Goal: Task Accomplishment & Management: Complete application form

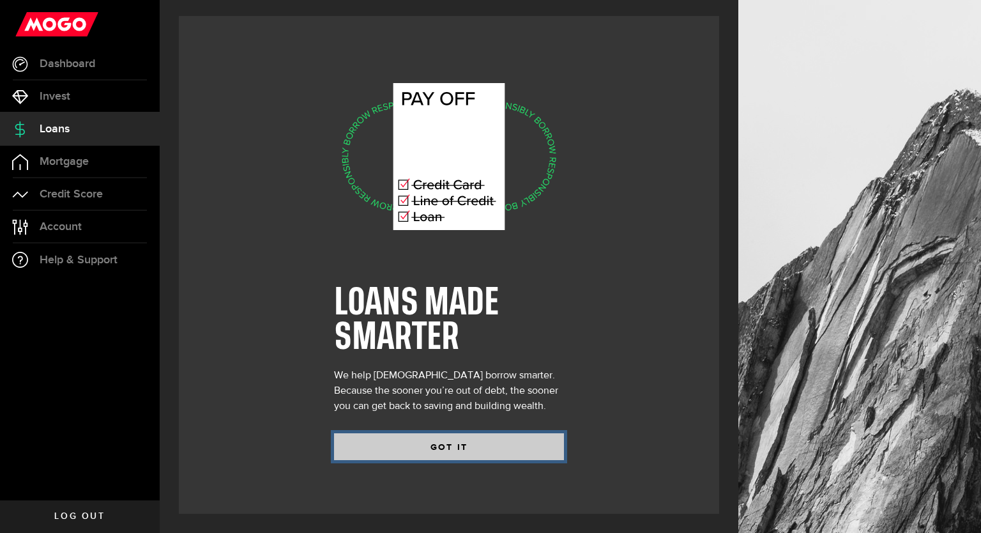
click at [435, 450] on button "GOT IT" at bounding box center [449, 446] width 230 height 27
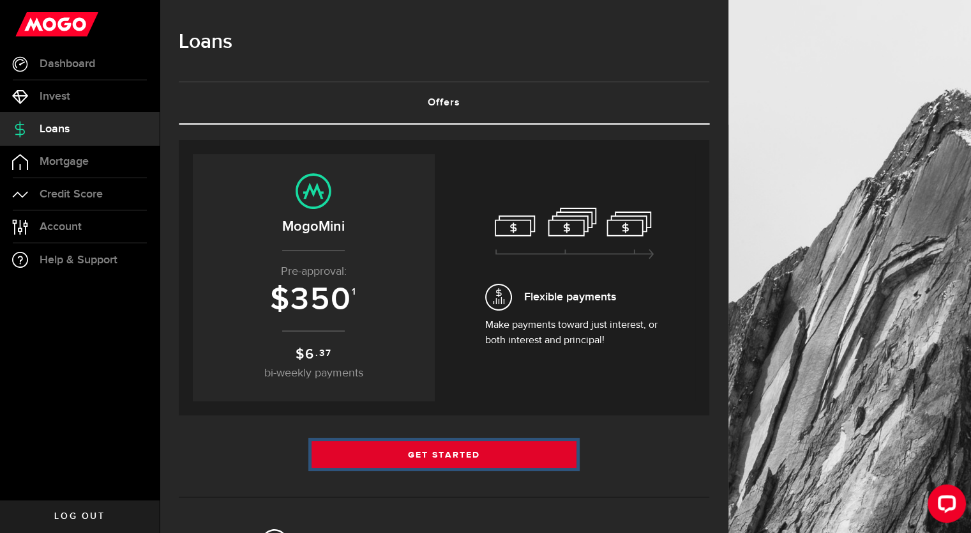
click at [455, 454] on link "Get Started" at bounding box center [445, 454] width 266 height 27
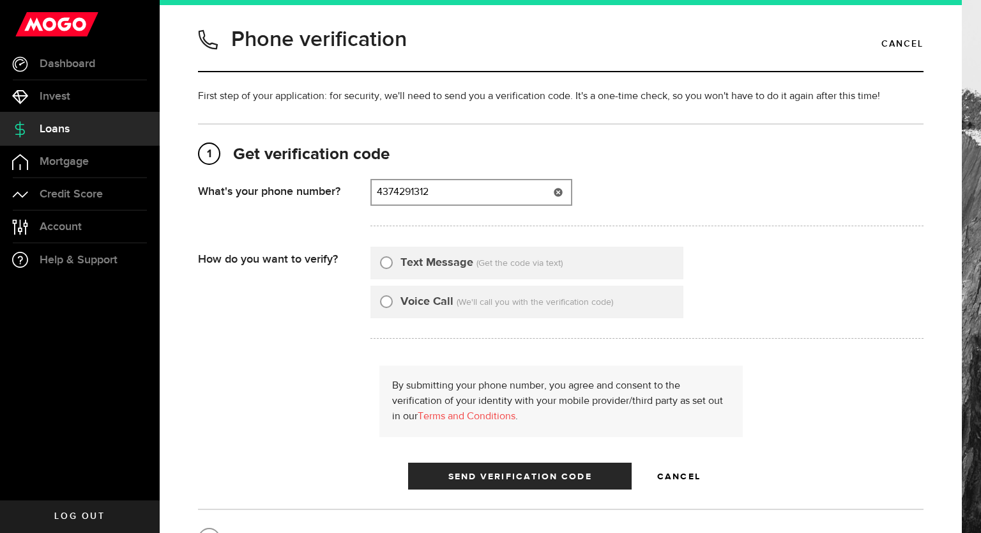
type input "4374291312"
click at [380, 261] on input "Text Message" at bounding box center [386, 260] width 13 height 13
radio input "true"
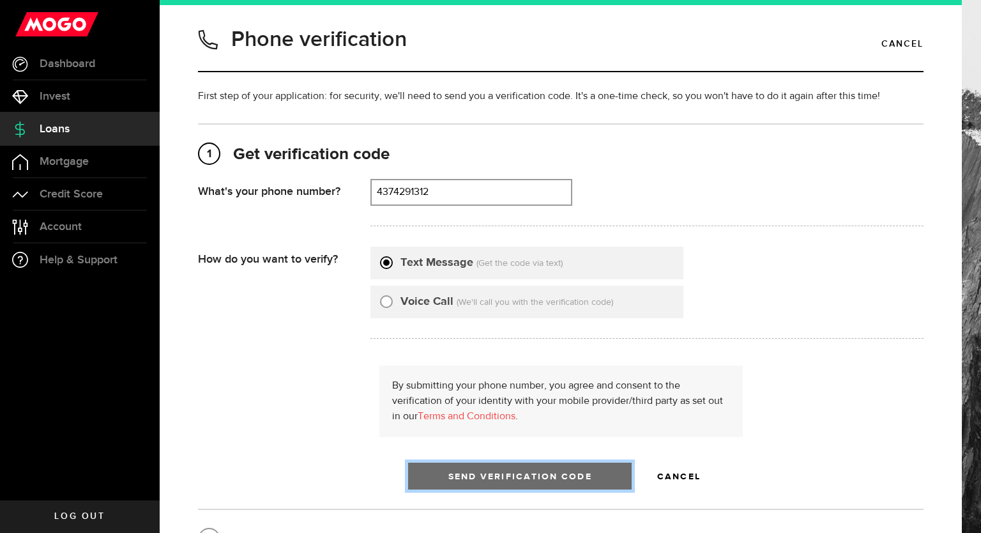
click at [480, 473] on span "Send Verification Code" at bounding box center [520, 476] width 144 height 9
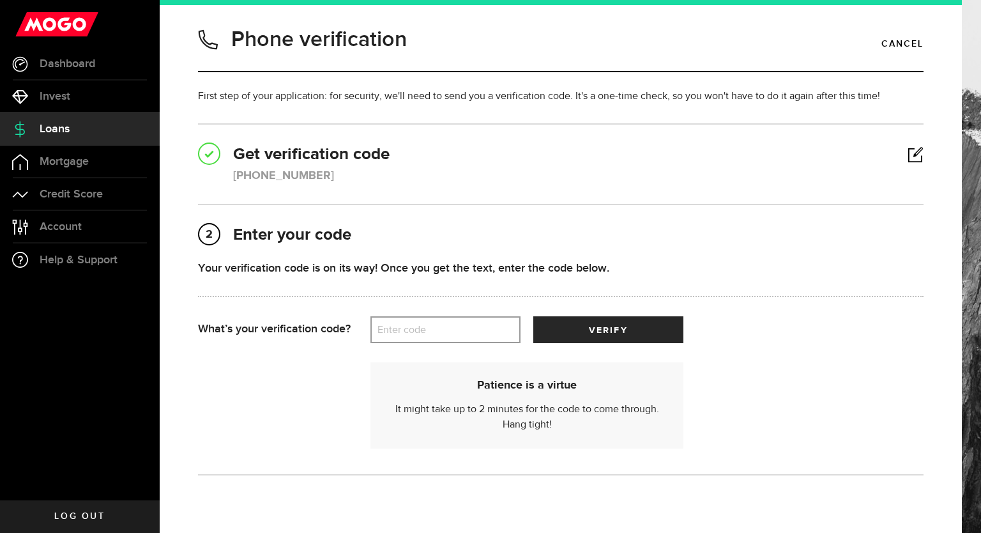
click at [422, 326] on label "Enter code" at bounding box center [445, 330] width 150 height 26
click at [422, 326] on input "Enter code" at bounding box center [445, 329] width 150 height 27
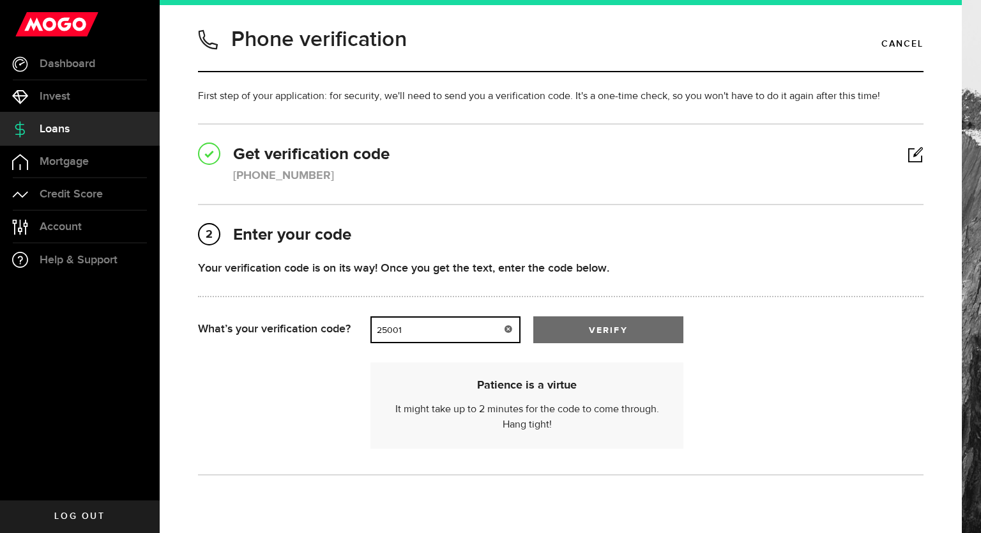
type input "25001"
click at [565, 320] on button "verify" at bounding box center [608, 329] width 150 height 27
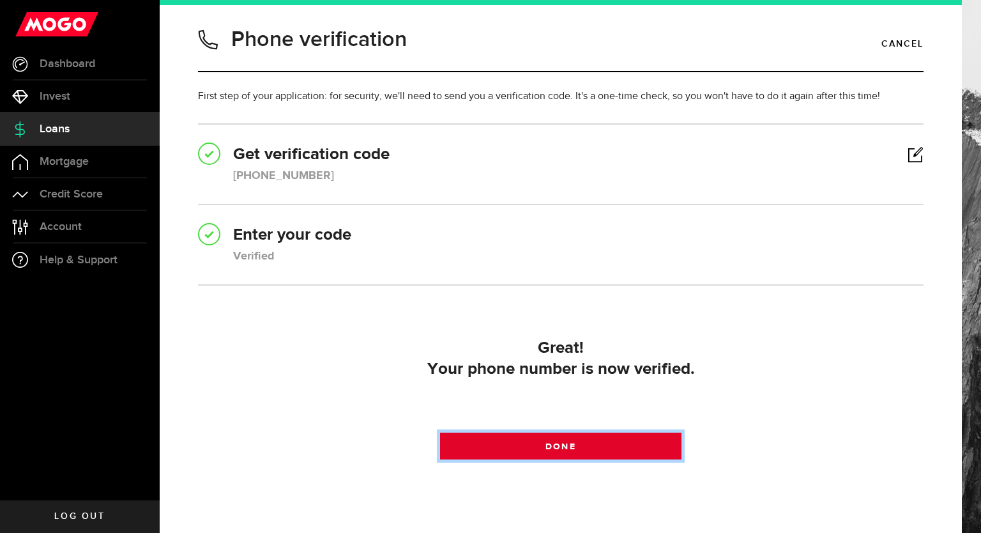
click at [580, 450] on link "Done" at bounding box center [561, 445] width 242 height 27
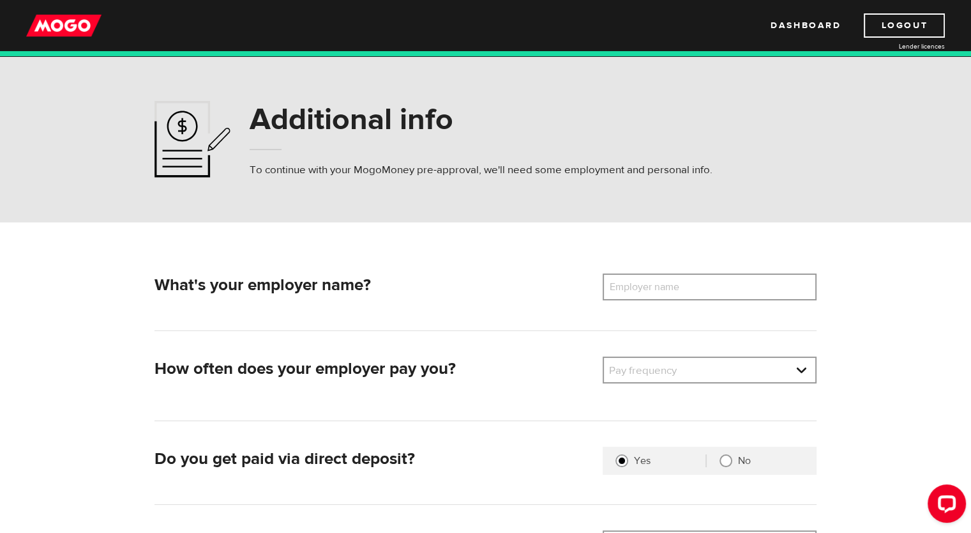
click at [640, 285] on label "Employer name" at bounding box center [654, 286] width 103 height 27
click at [640, 285] on input "Employer name" at bounding box center [710, 286] width 214 height 27
type input "Xylem Inc"
click at [698, 369] on link at bounding box center [709, 370] width 211 height 24
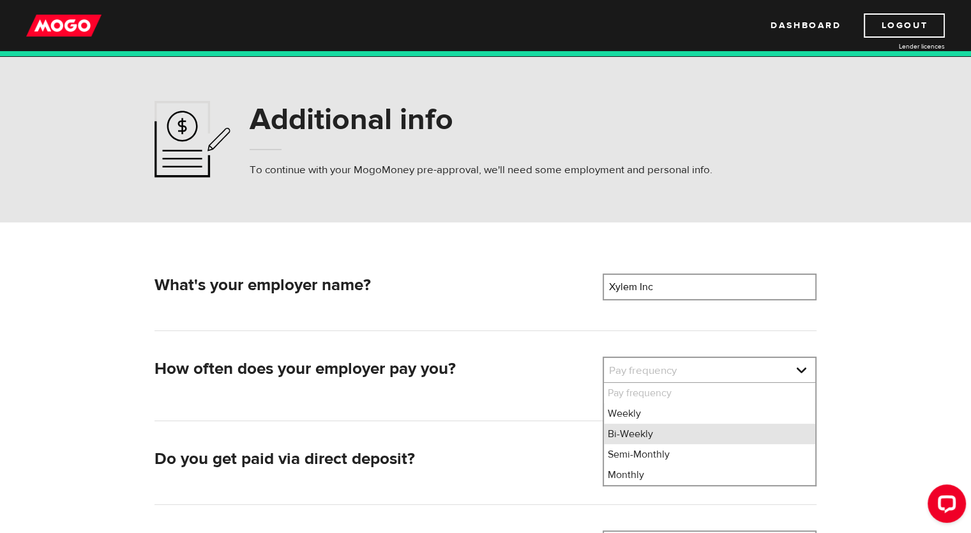
click at [652, 435] on li "Bi-Weekly" at bounding box center [709, 433] width 211 height 20
select select "2"
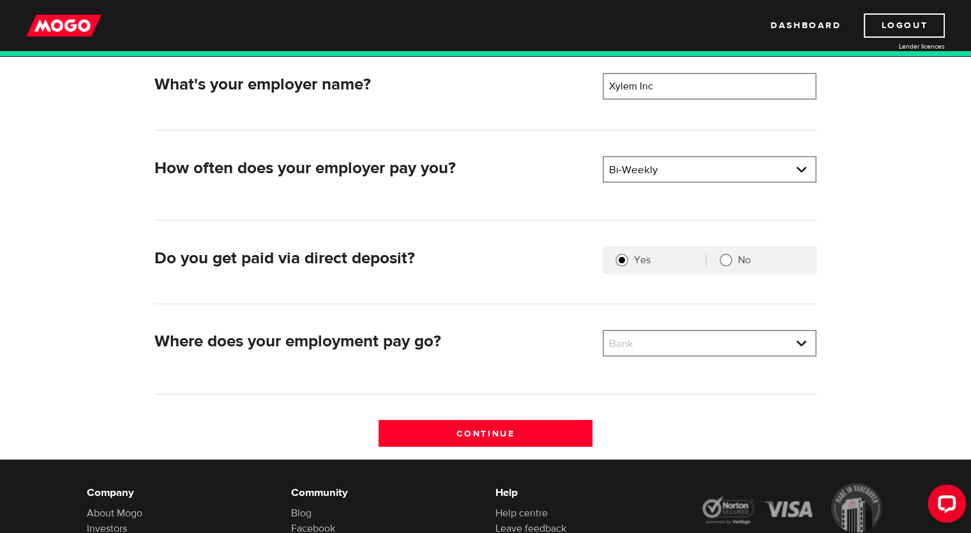
scroll to position [206, 0]
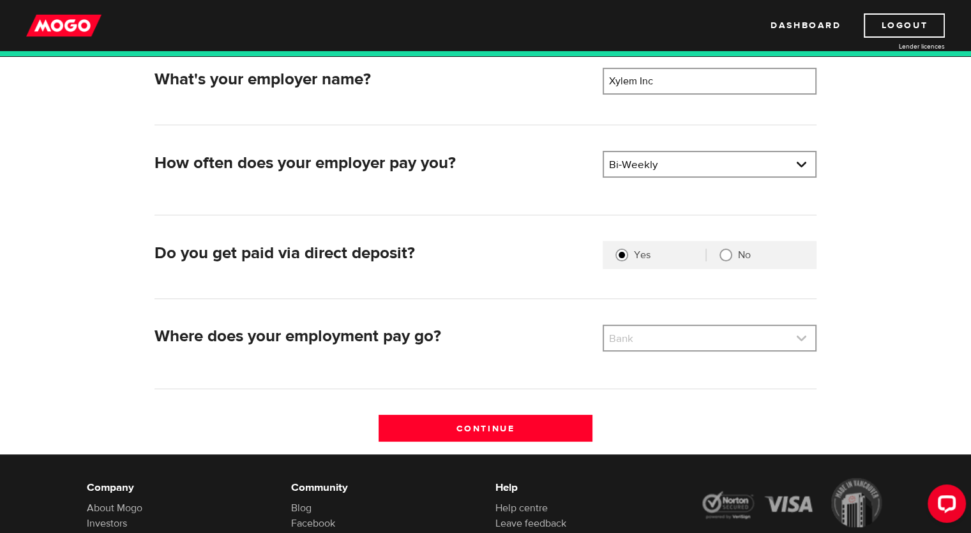
click at [669, 336] on link at bounding box center [709, 338] width 211 height 24
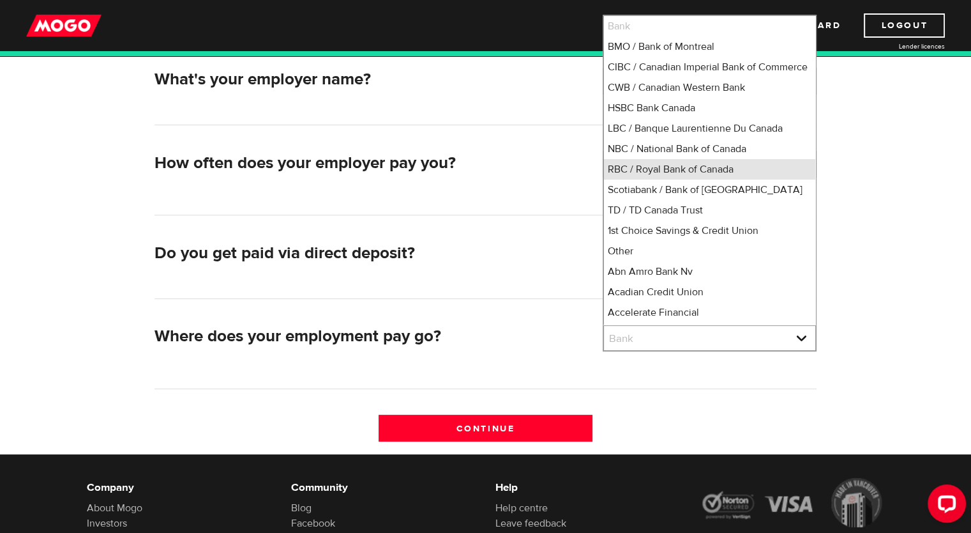
click at [662, 179] on li "RBC / Royal Bank of Canada" at bounding box center [709, 169] width 211 height 20
select select "8"
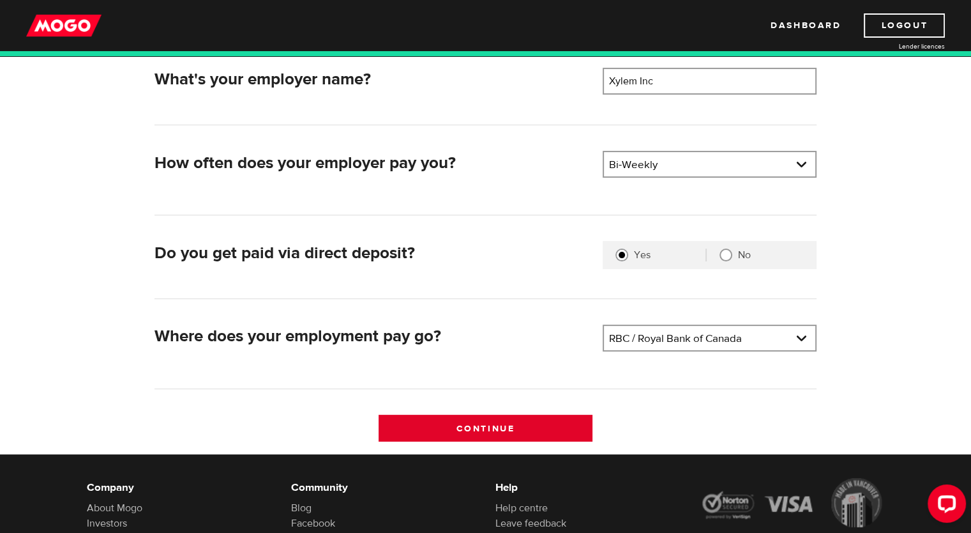
click at [526, 422] on input "Continue" at bounding box center [486, 427] width 214 height 27
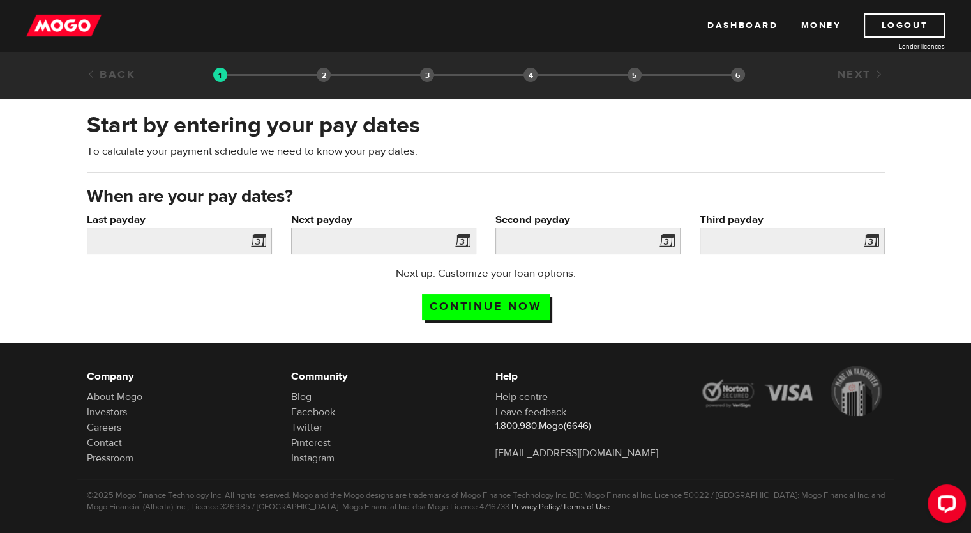
click at [261, 238] on span at bounding box center [255, 242] width 19 height 20
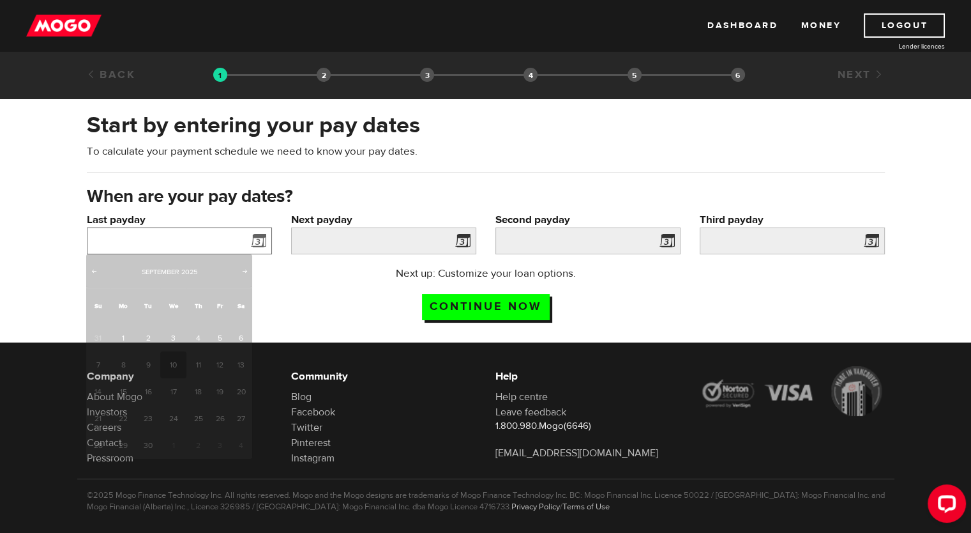
click at [209, 238] on input "Last payday" at bounding box center [179, 240] width 185 height 27
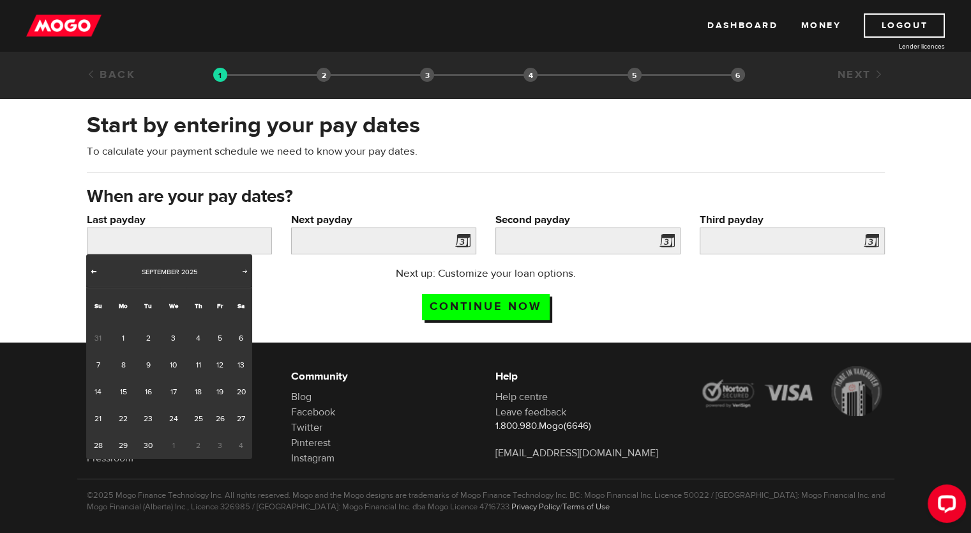
click at [92, 272] on span "Prev" at bounding box center [94, 271] width 10 height 10
click at [221, 442] on link "29" at bounding box center [221, 445] width 20 height 27
type input "[DATE]"
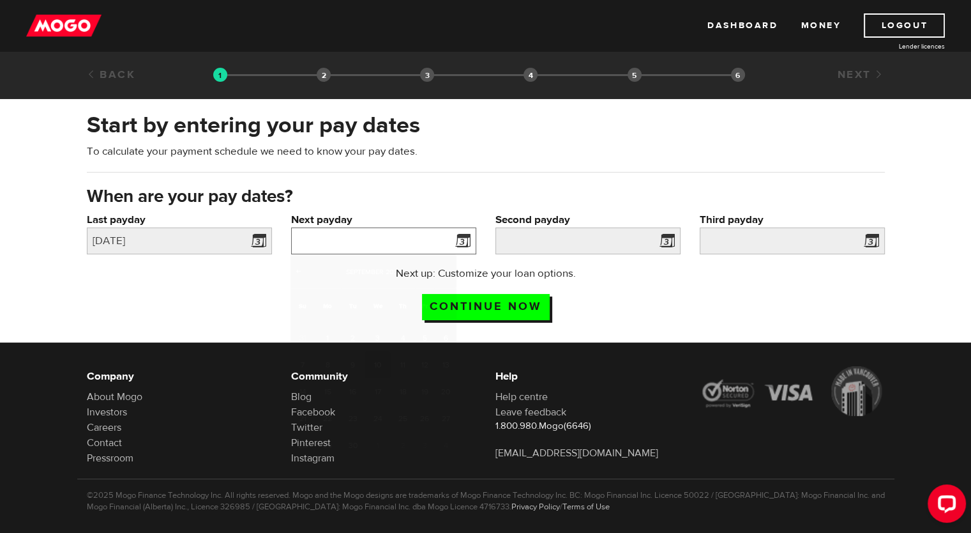
click at [404, 233] on input "Next payday" at bounding box center [383, 240] width 185 height 27
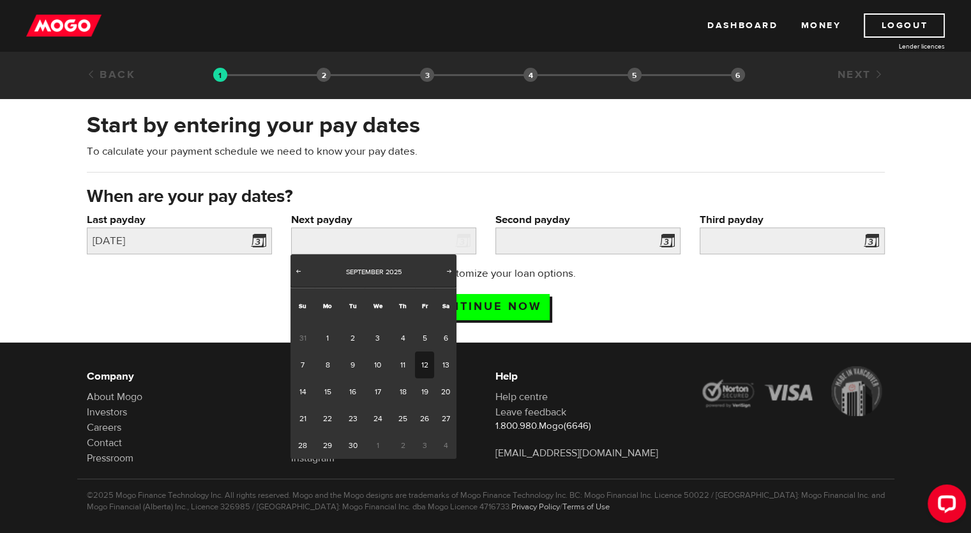
click at [419, 365] on link "12" at bounding box center [425, 364] width 20 height 27
type input "2025/09/12"
type input "2025/9/26"
type input "2025/10/10"
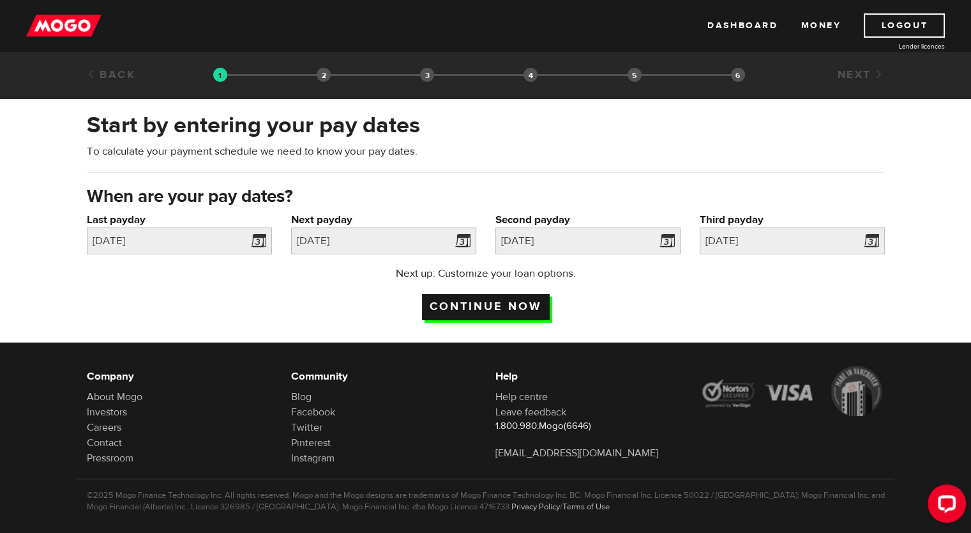
click at [489, 301] on input "Continue now" at bounding box center [486, 307] width 128 height 26
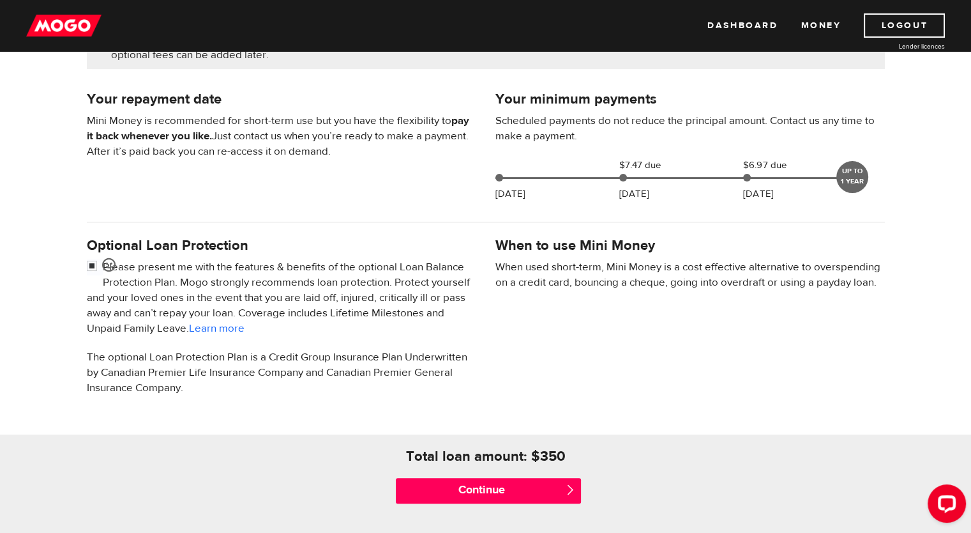
scroll to position [255, 0]
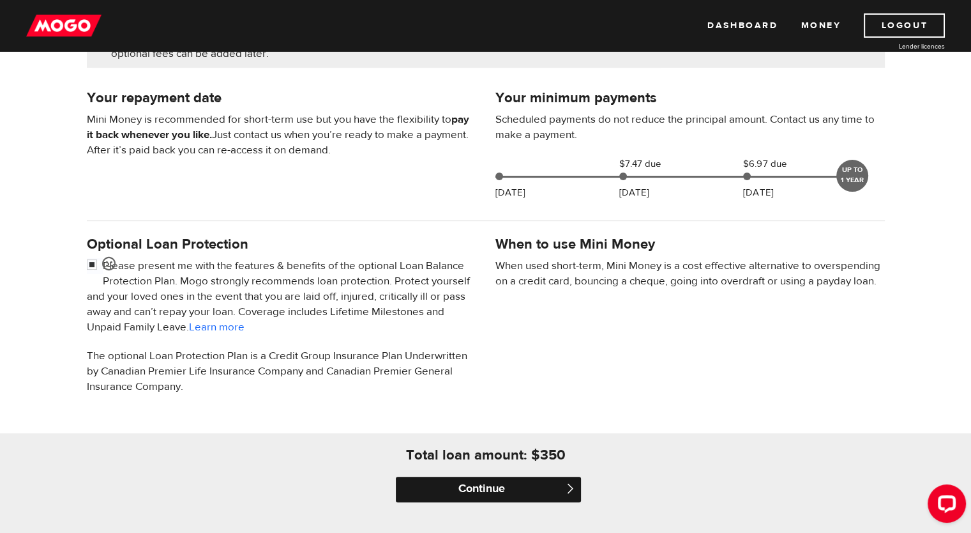
click at [503, 484] on input "Continue" at bounding box center [488, 489] width 185 height 26
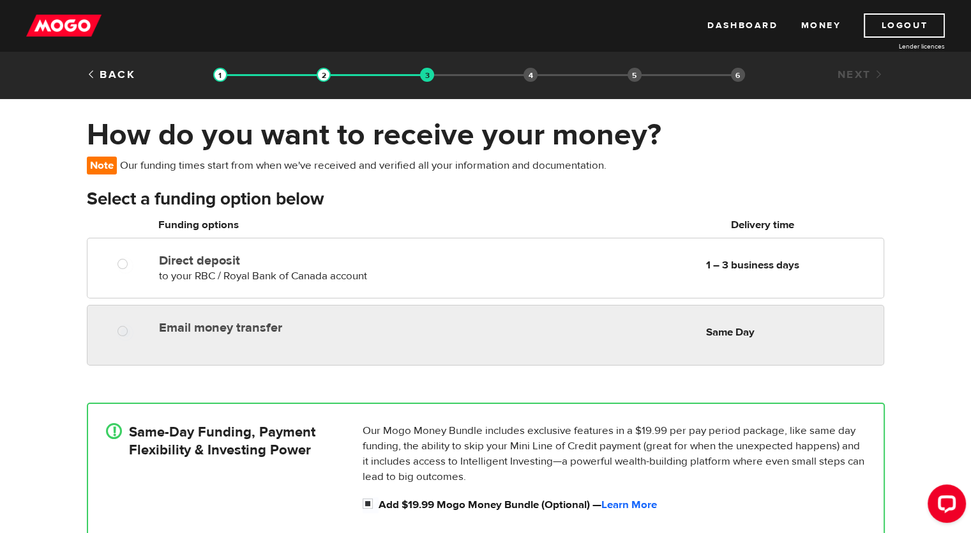
radio input "true"
click at [250, 330] on label "Email money transfer" at bounding box center [306, 327] width 294 height 15
click at [133, 330] on input "Email money transfer" at bounding box center [125, 332] width 16 height 16
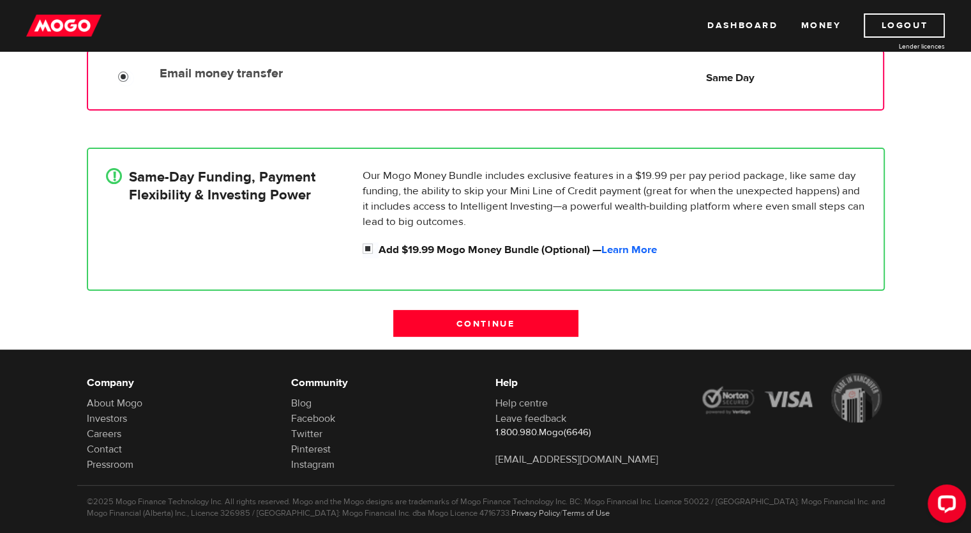
scroll to position [255, 0]
click at [367, 247] on input "Add $19.99 Mogo Money Bundle (Optional) — Learn More" at bounding box center [371, 249] width 16 height 16
checkbox input "false"
radio input "false"
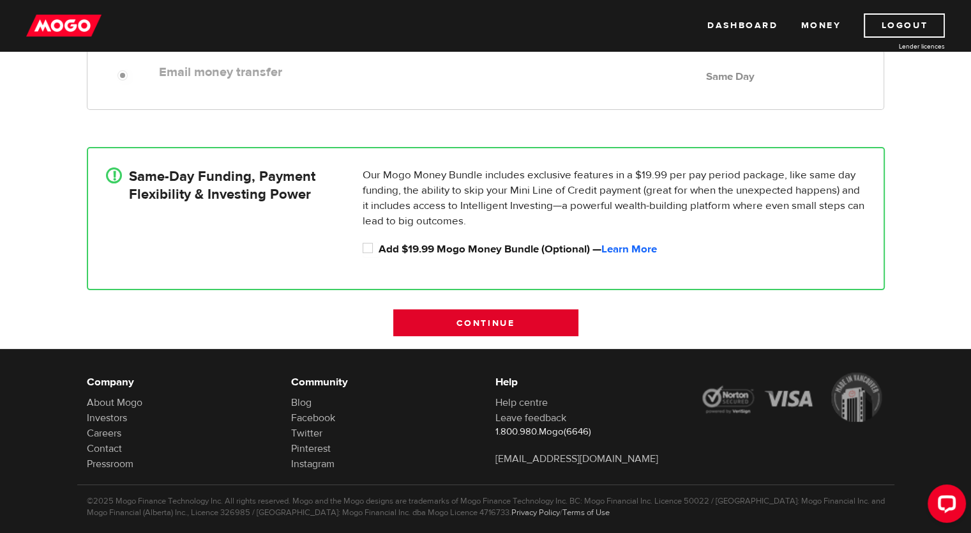
click at [554, 327] on input "Continue" at bounding box center [485, 322] width 185 height 27
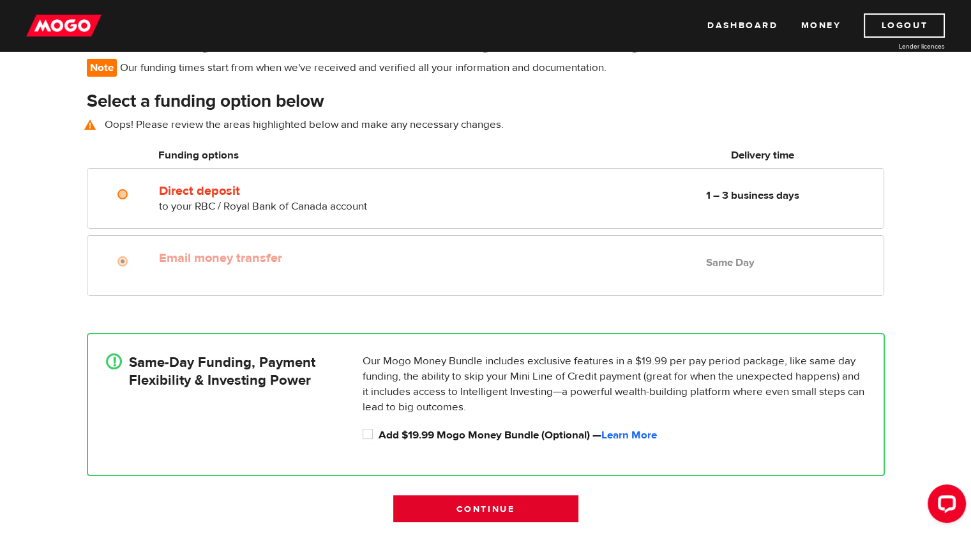
scroll to position [92, 0]
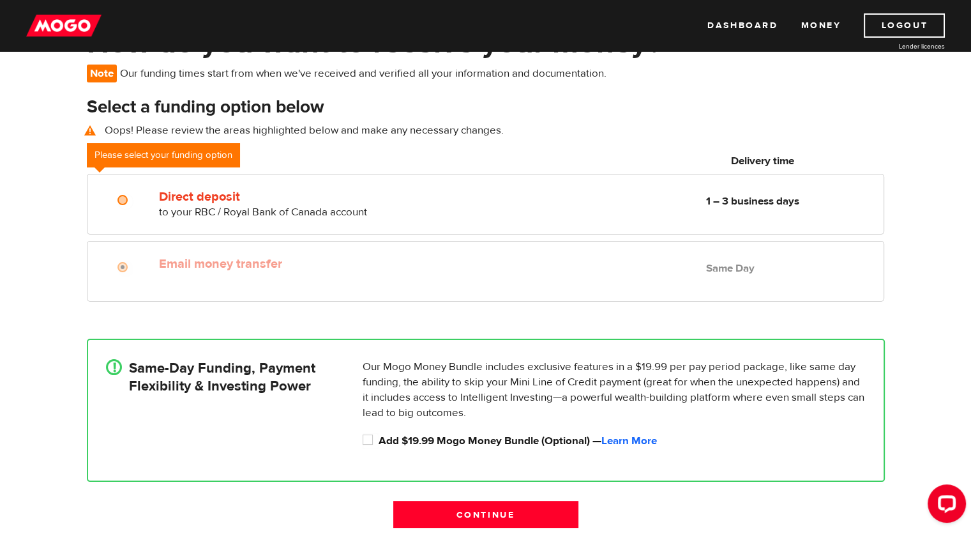
drag, startPoint x: 110, startPoint y: 294, endPoint x: 118, endPoint y: 276, distance: 20.0
click at [110, 293] on div "Email money transfer Delivery in Same Day Same Day" at bounding box center [485, 271] width 797 height 61
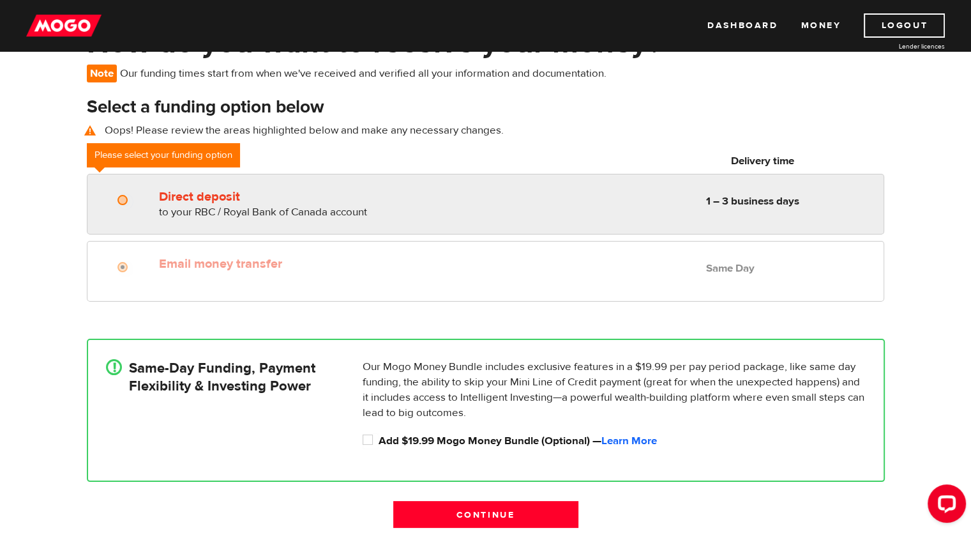
radio input "true"
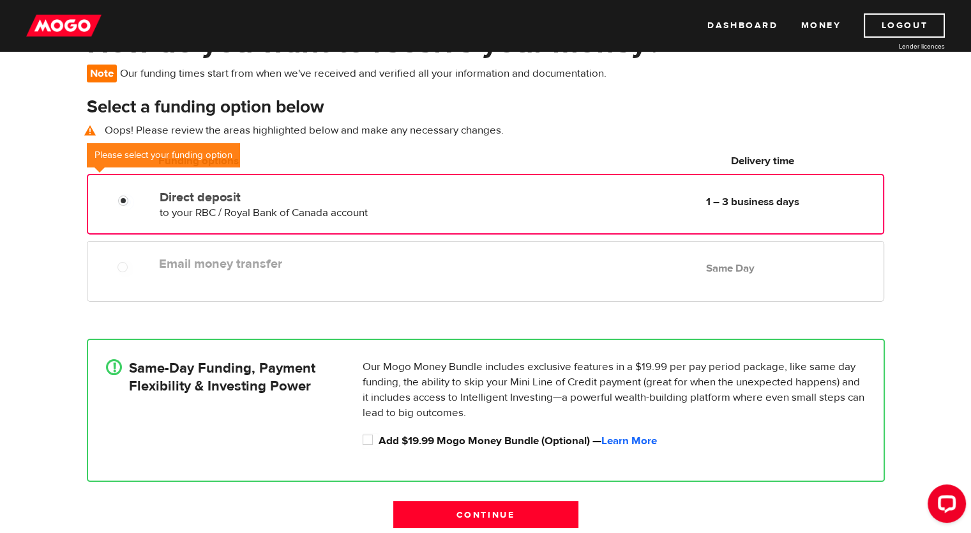
click at [117, 194] on div at bounding box center [127, 202] width 77 height 16
click at [366, 434] on input "Add $19.99 Mogo Money Bundle (Optional) — Learn More" at bounding box center [371, 441] width 16 height 16
checkbox input "true"
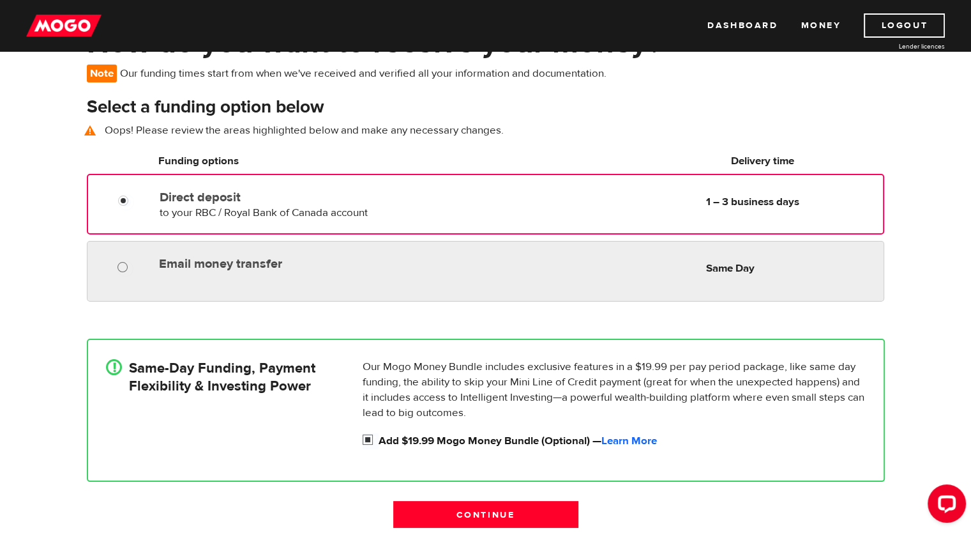
radio input "true"
click at [120, 266] on input "Email money transfer" at bounding box center [125, 269] width 16 height 16
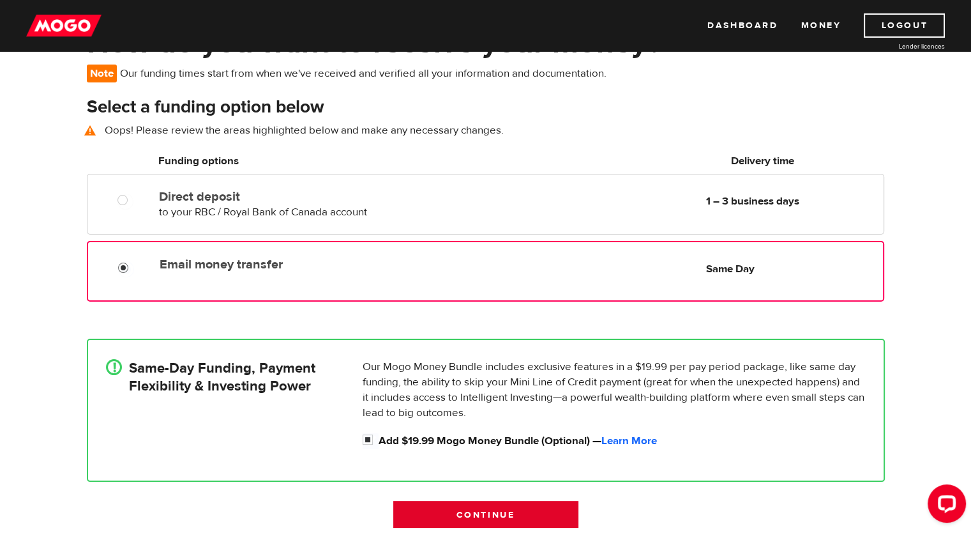
click at [488, 511] on input "Continue" at bounding box center [485, 514] width 185 height 27
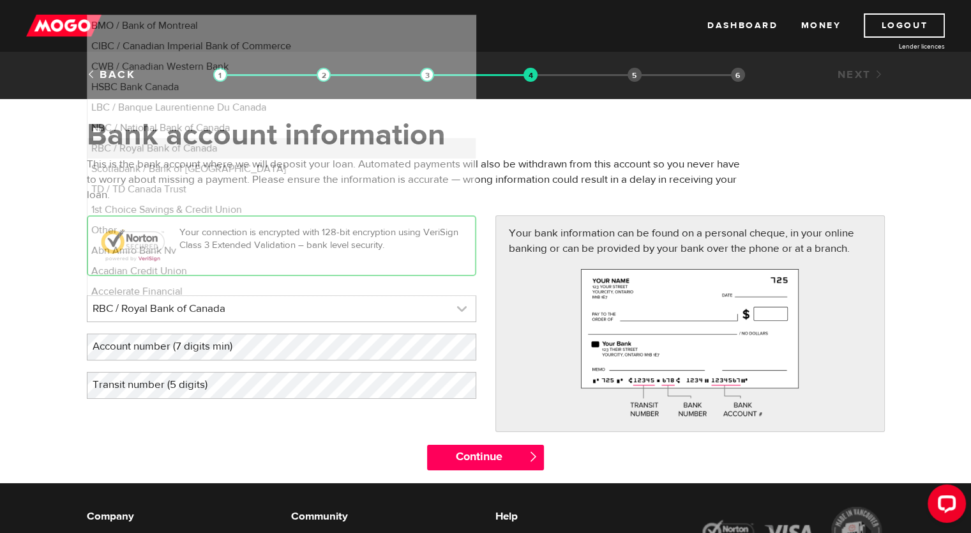
click at [455, 317] on link at bounding box center [281, 309] width 388 height 26
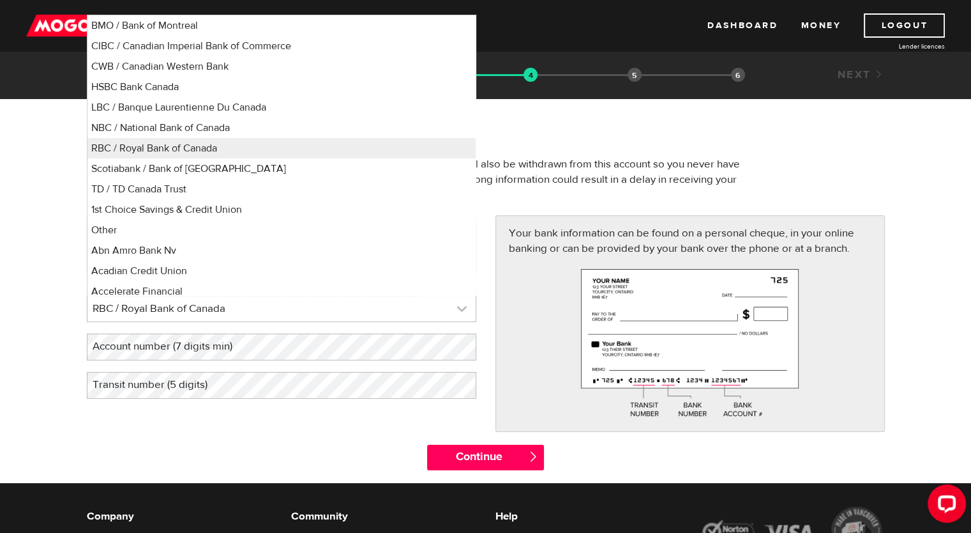
click at [455, 317] on link at bounding box center [281, 309] width 388 height 26
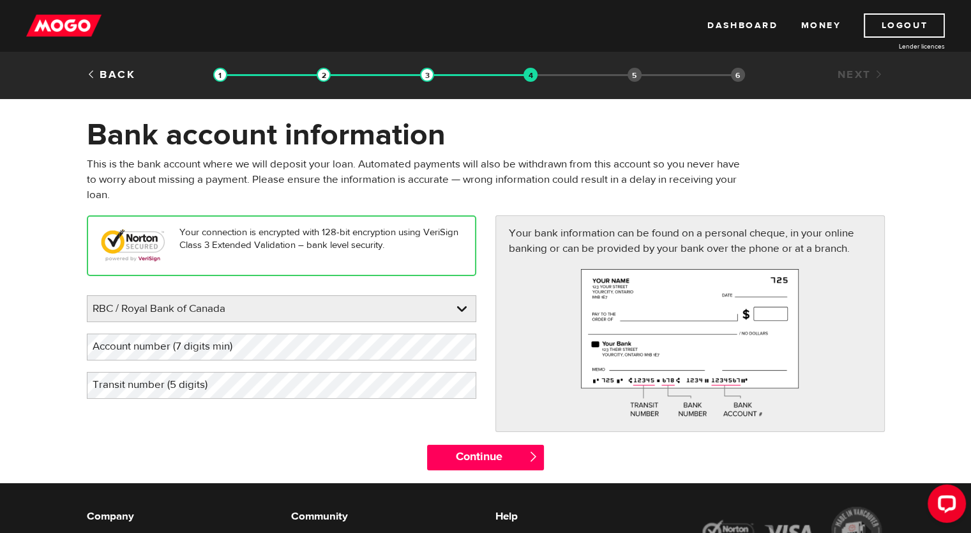
click at [255, 347] on label "Account number (7 digits min)" at bounding box center [173, 346] width 172 height 26
click at [174, 389] on label "Transit number (5 digits)" at bounding box center [160, 385] width 147 height 26
click at [222, 452] on div "Continue " at bounding box center [485, 463] width 817 height 38
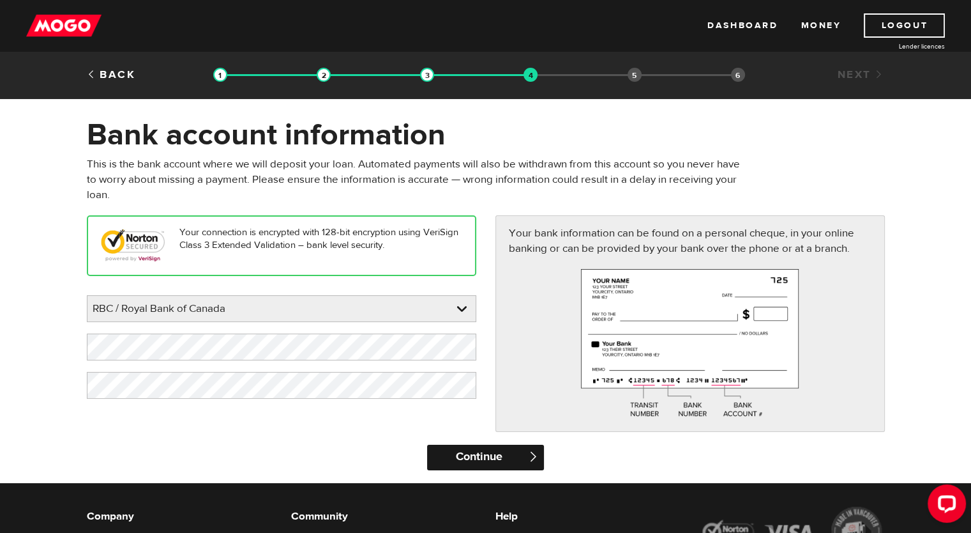
click at [474, 455] on input "Continue" at bounding box center [485, 457] width 117 height 26
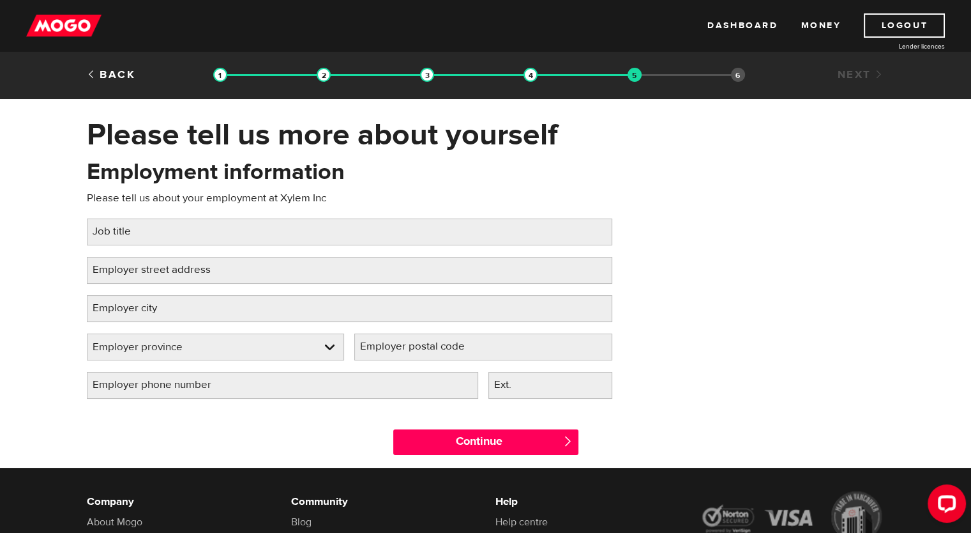
click at [125, 231] on label "Job title" at bounding box center [122, 231] width 70 height 26
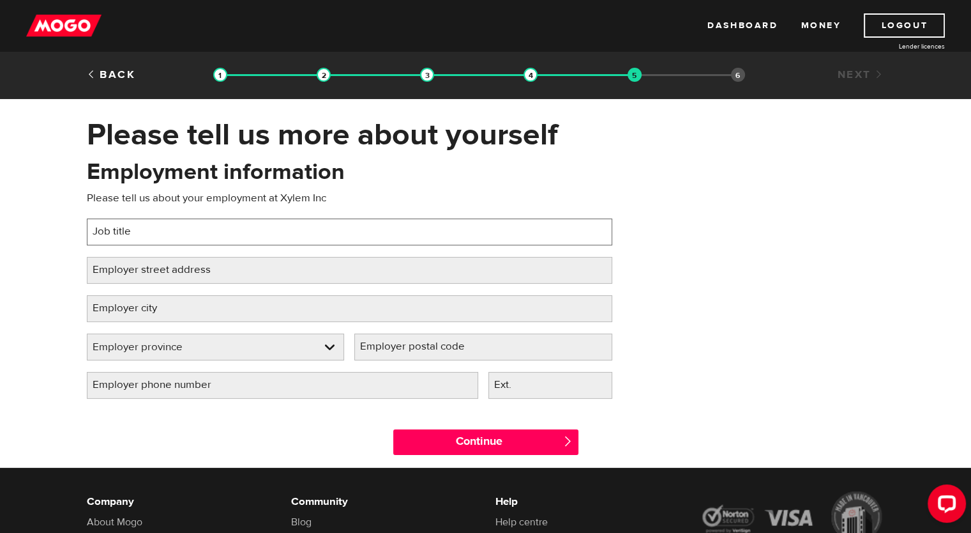
click at [125, 231] on input "Job title" at bounding box center [350, 231] width 526 height 27
type input "Software Engineer"
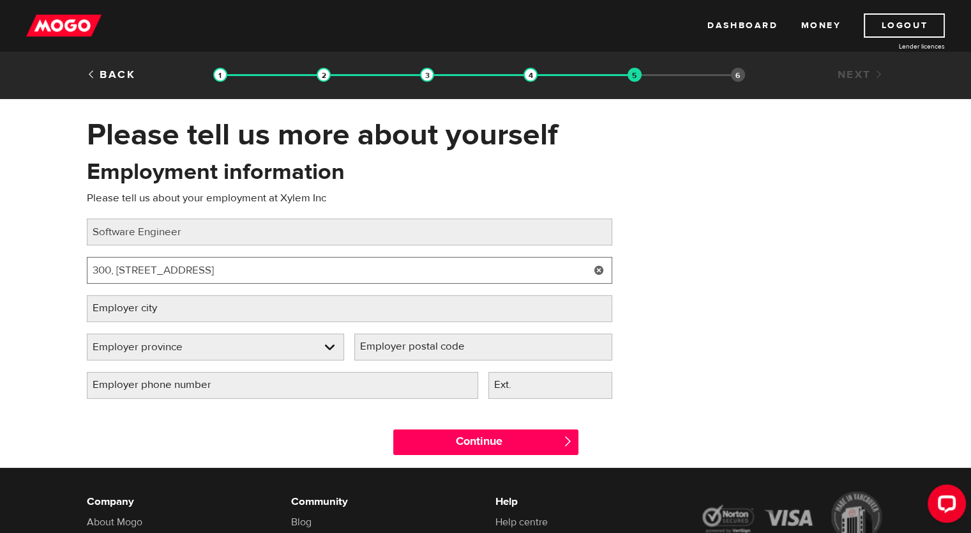
click at [199, 272] on input "300, [STREET_ADDRESS]" at bounding box center [350, 270] width 526 height 27
type input "300, [STREET_ADDRESS]"
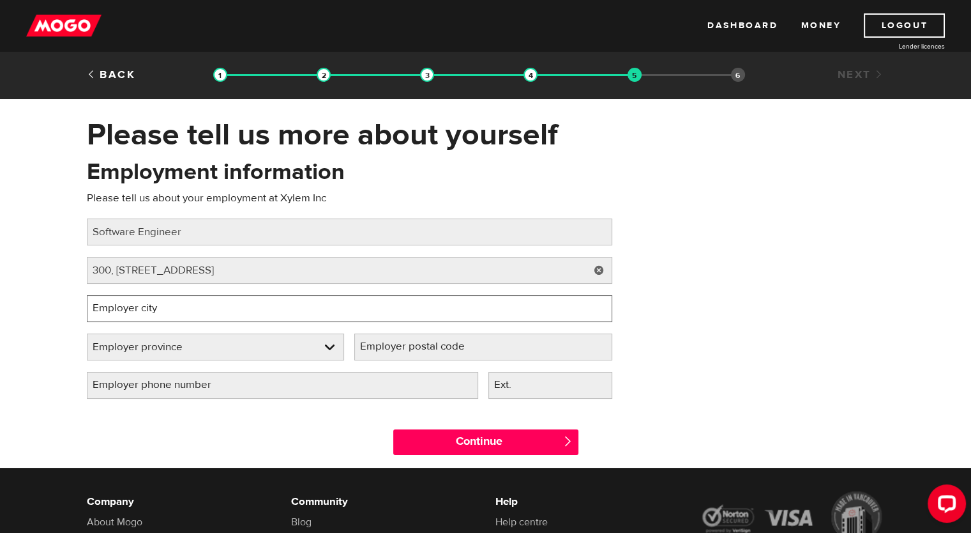
click at [194, 299] on input "Employer city" at bounding box center [350, 308] width 526 height 27
type input "[GEOGRAPHIC_DATA]"
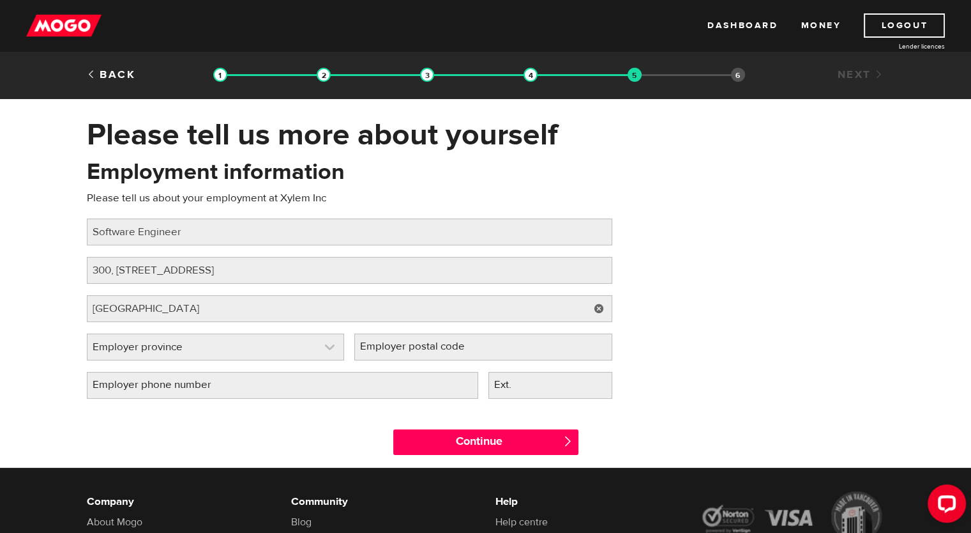
click at [179, 342] on link at bounding box center [215, 347] width 257 height 26
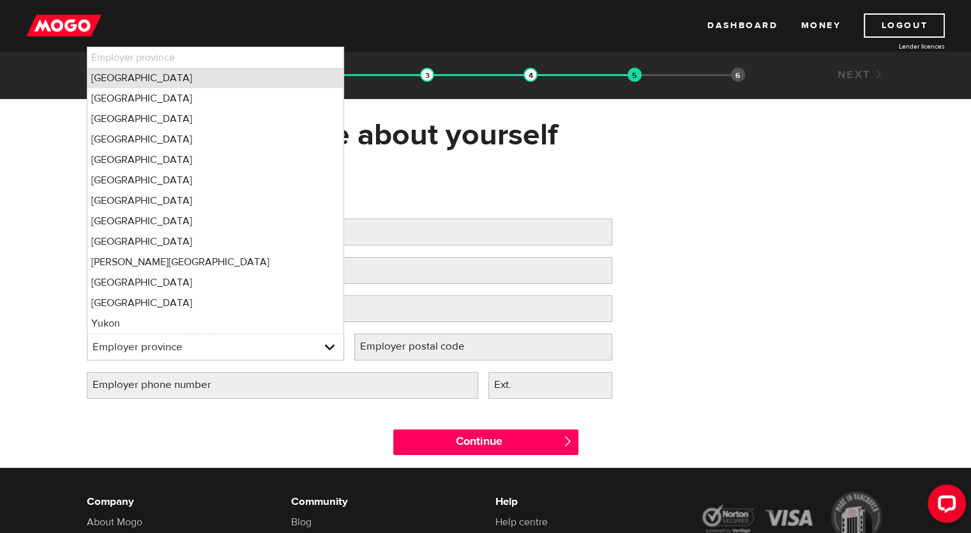
click at [163, 82] on li "[GEOGRAPHIC_DATA]" at bounding box center [215, 78] width 257 height 20
select select "AB"
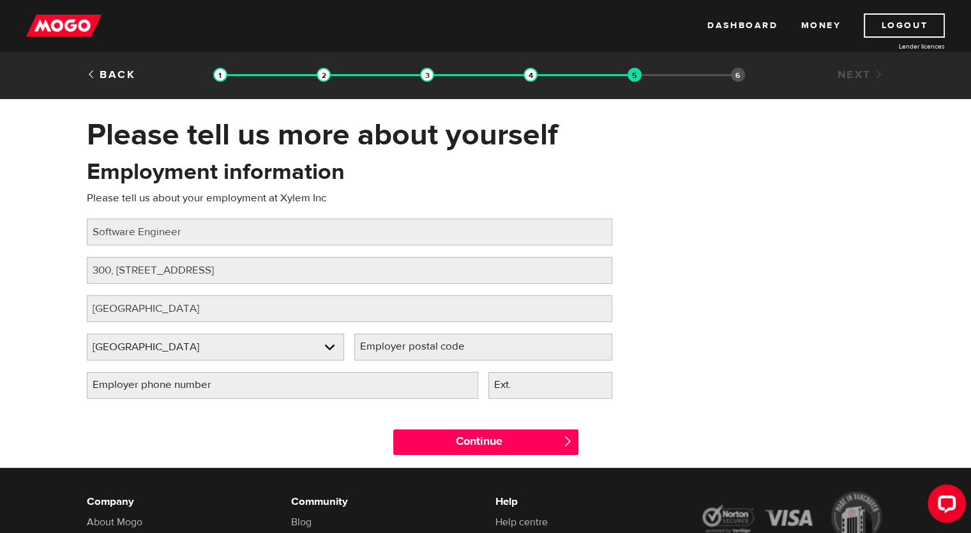
click at [414, 345] on label "Employer postal code" at bounding box center [422, 346] width 137 height 26
click at [414, 345] on input "Employer postal code" at bounding box center [483, 346] width 258 height 27
type input "T2R0E3"
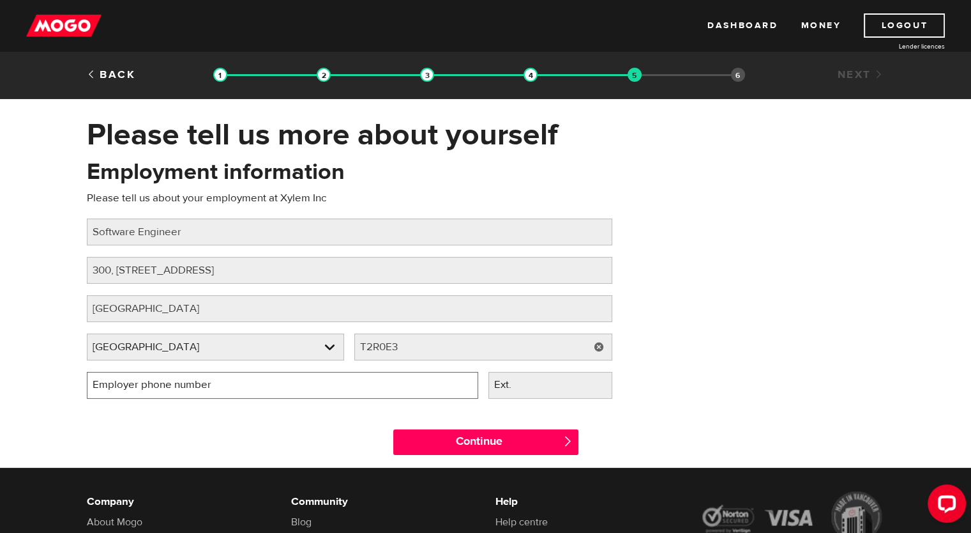
click at [328, 382] on input "Employer phone number" at bounding box center [282, 385] width 391 height 27
type input "[PHONE_NUMBER]"
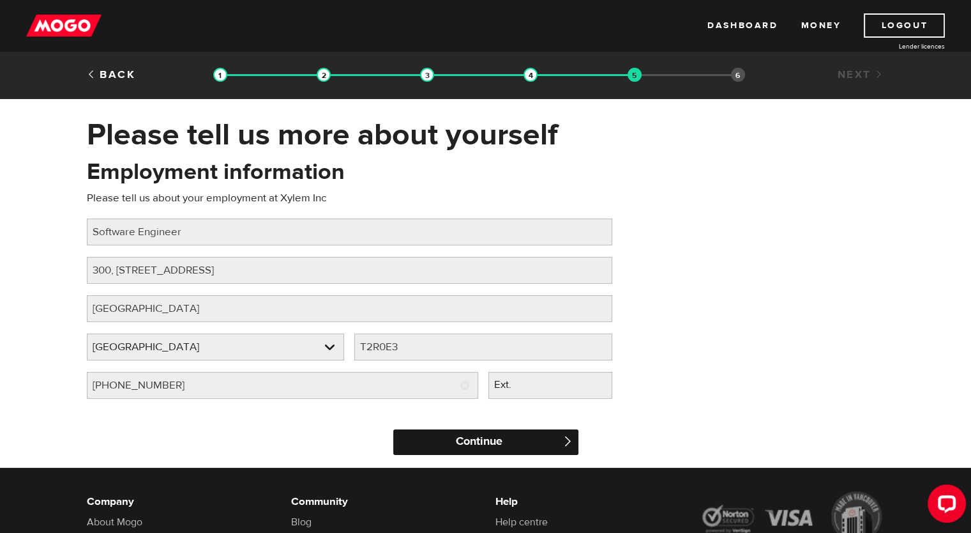
click at [529, 444] on input "Continue" at bounding box center [485, 442] width 185 height 26
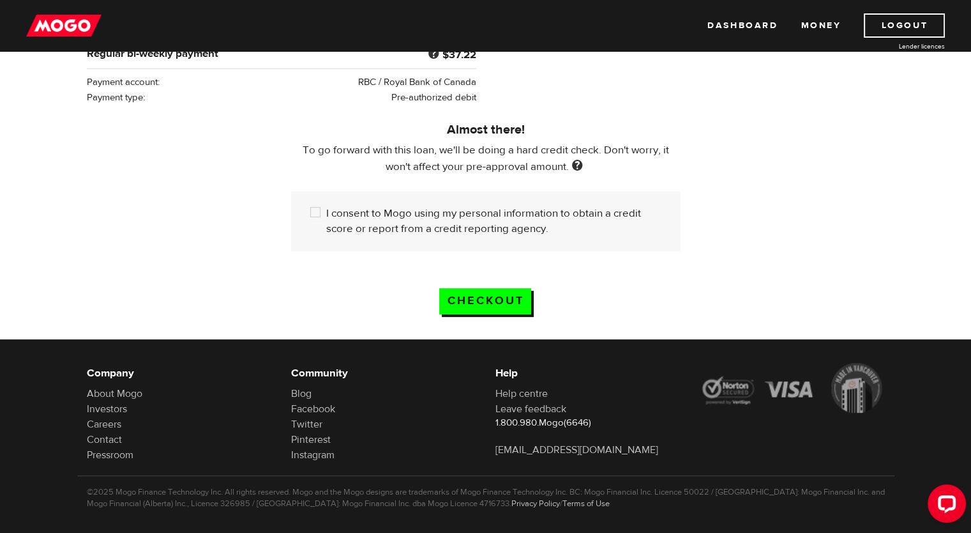
scroll to position [338, 0]
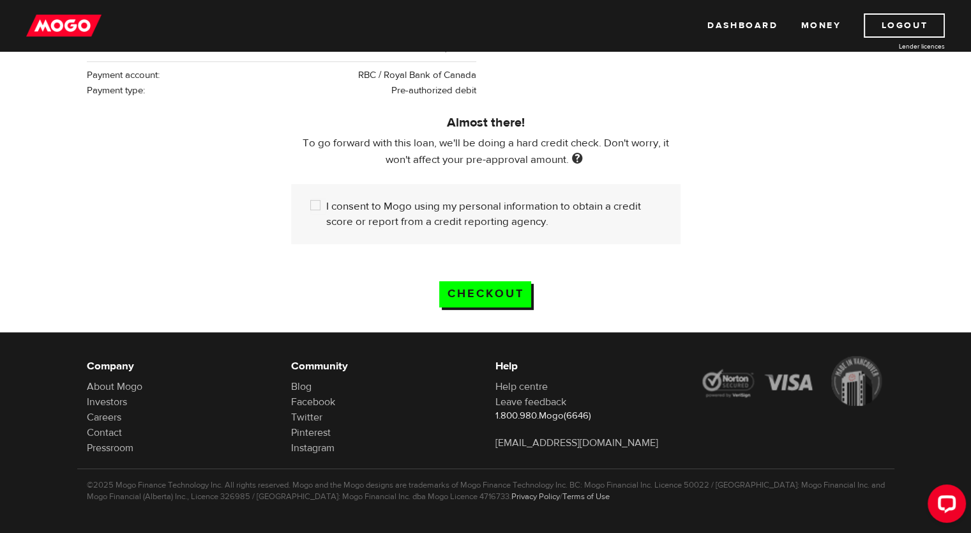
click at [446, 158] on span "To go forward with this loan, we'll be doing a hard credit check. Don't worry, …" at bounding box center [486, 151] width 367 height 31
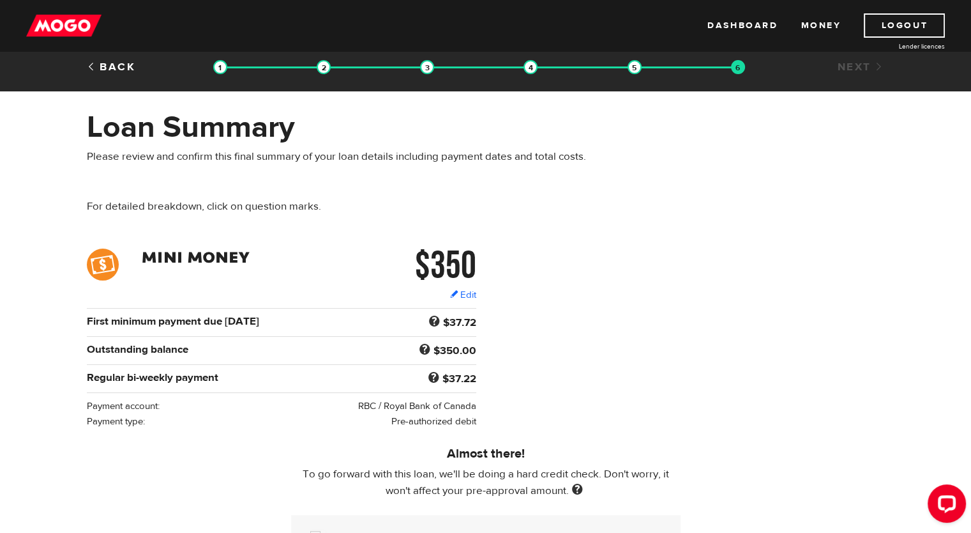
scroll to position [0, 0]
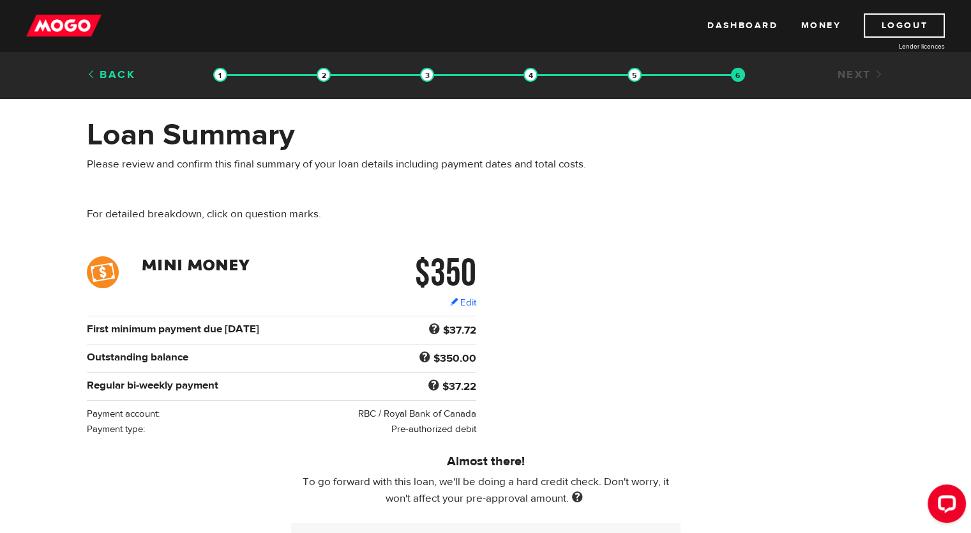
click at [101, 73] on link "Back" at bounding box center [111, 75] width 49 height 14
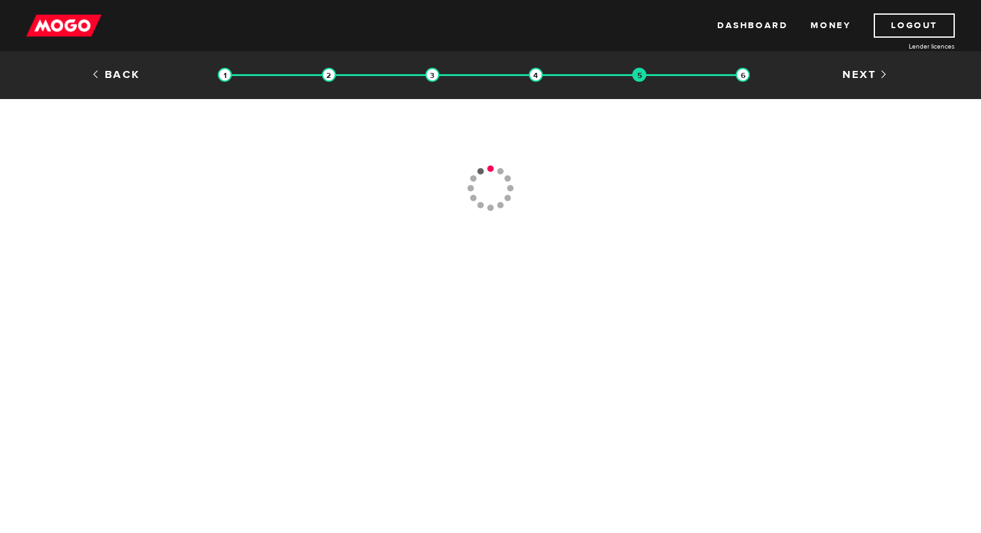
type input "[PHONE_NUMBER]"
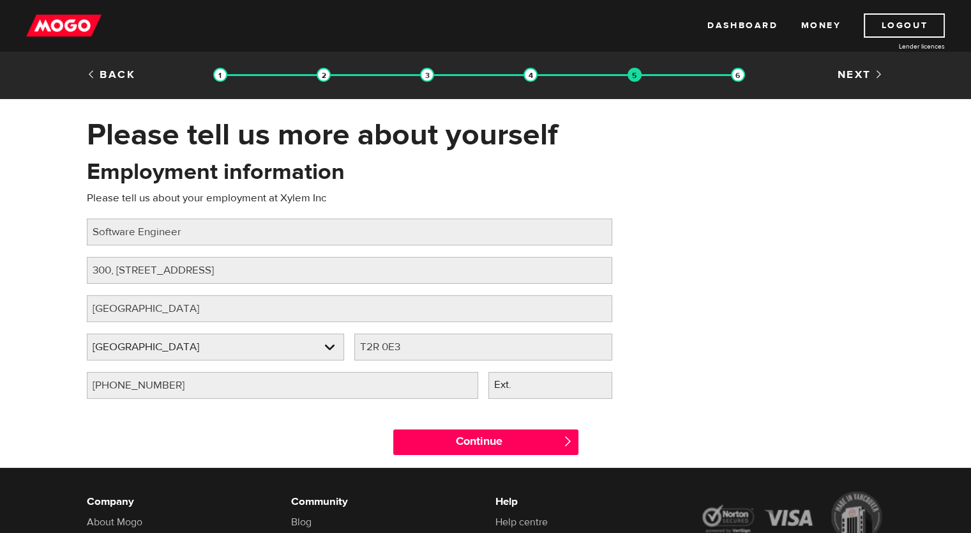
click at [43, 16] on img at bounding box center [63, 25] width 75 height 24
